Goal: Navigation & Orientation: Find specific page/section

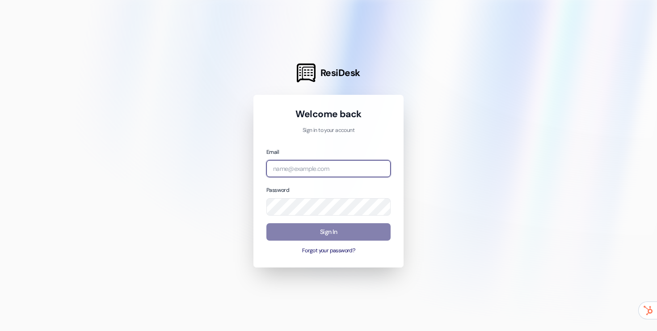
click at [345, 166] on input "email" at bounding box center [329, 168] width 124 height 17
click at [0, 330] on com-1password-button at bounding box center [0, 331] width 0 height 0
type input "[EMAIL_ADDRESS][DOMAIN_NAME]"
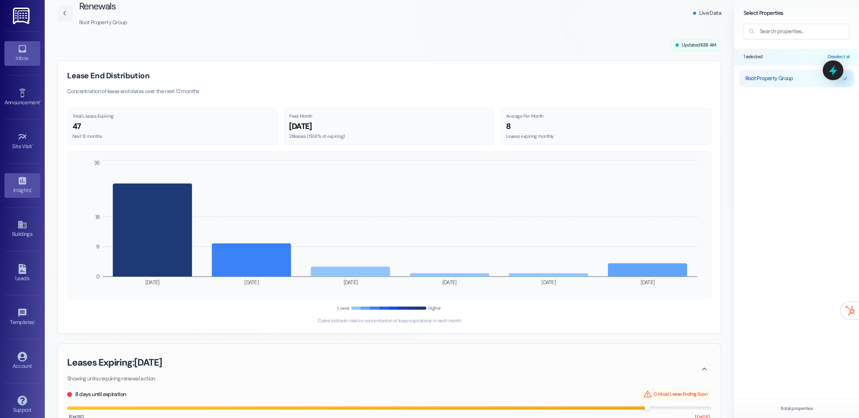
click at [25, 51] on icon at bounding box center [22, 49] width 10 height 10
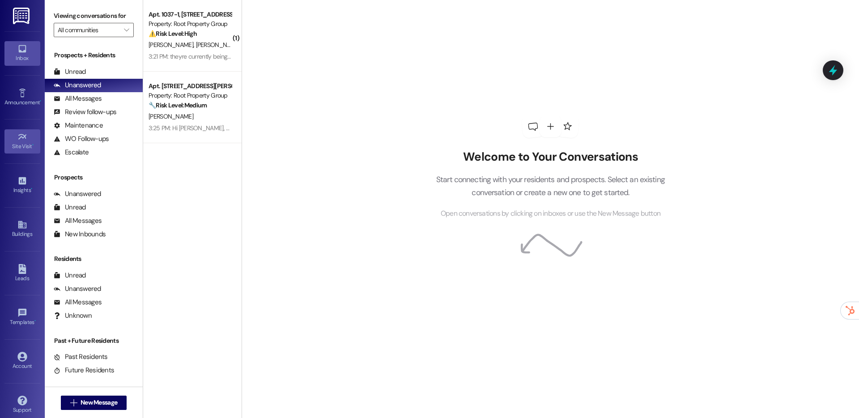
click at [7, 142] on div "Site Visit •" at bounding box center [22, 146] width 45 height 9
